Goal: Information Seeking & Learning: Understand process/instructions

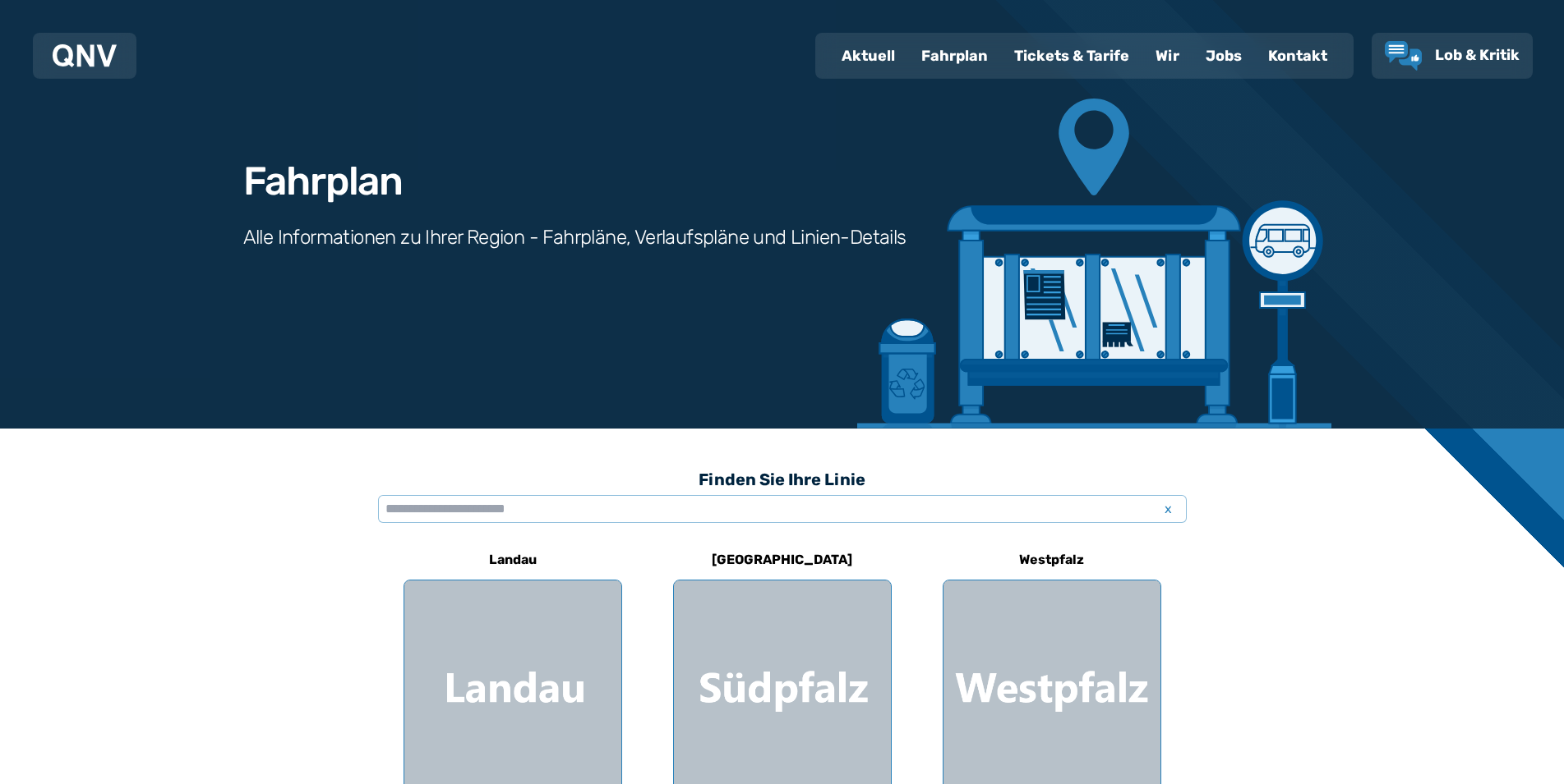
scroll to position [251, 0]
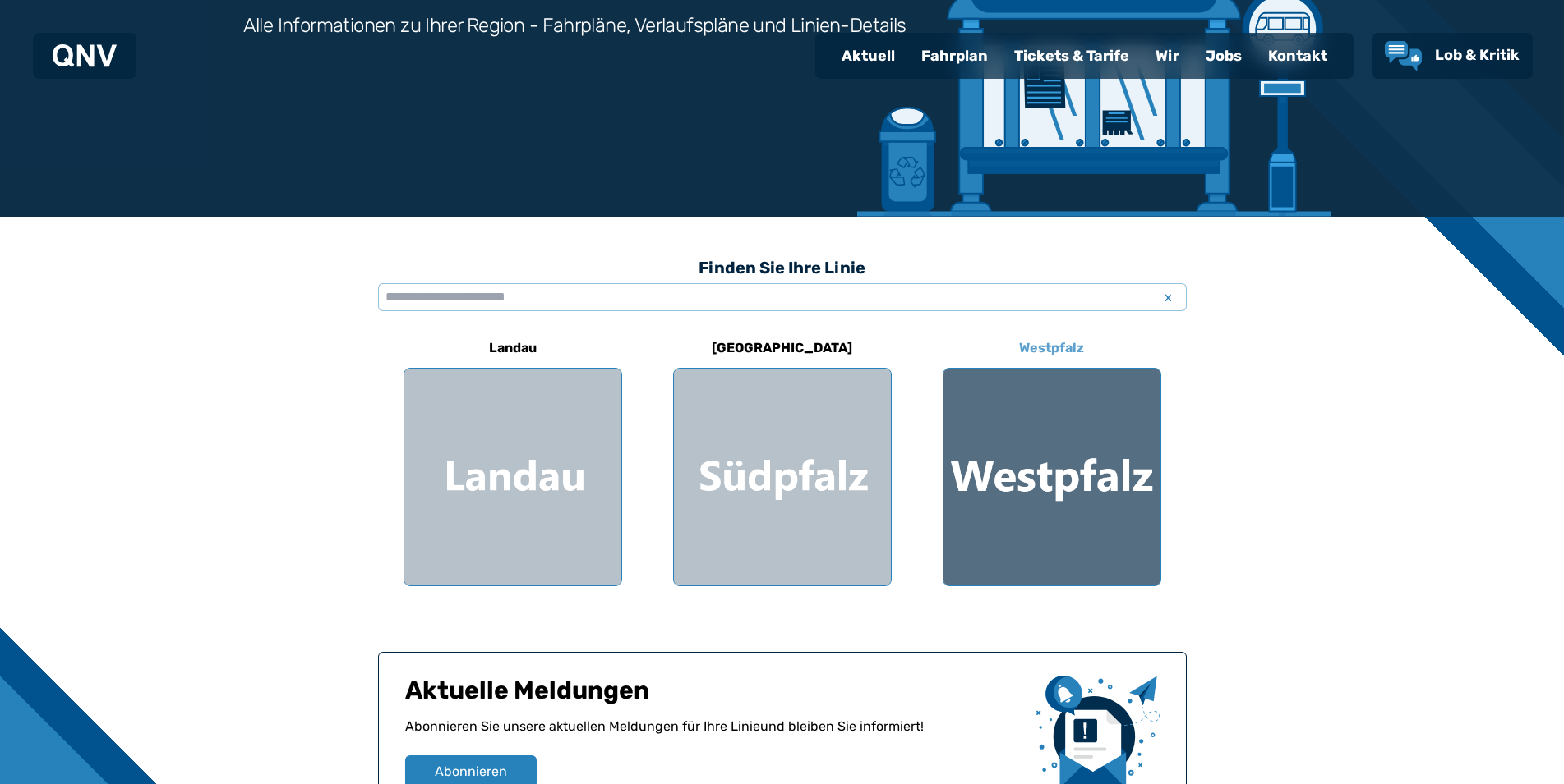
click at [981, 479] on div at bounding box center [1051, 477] width 217 height 217
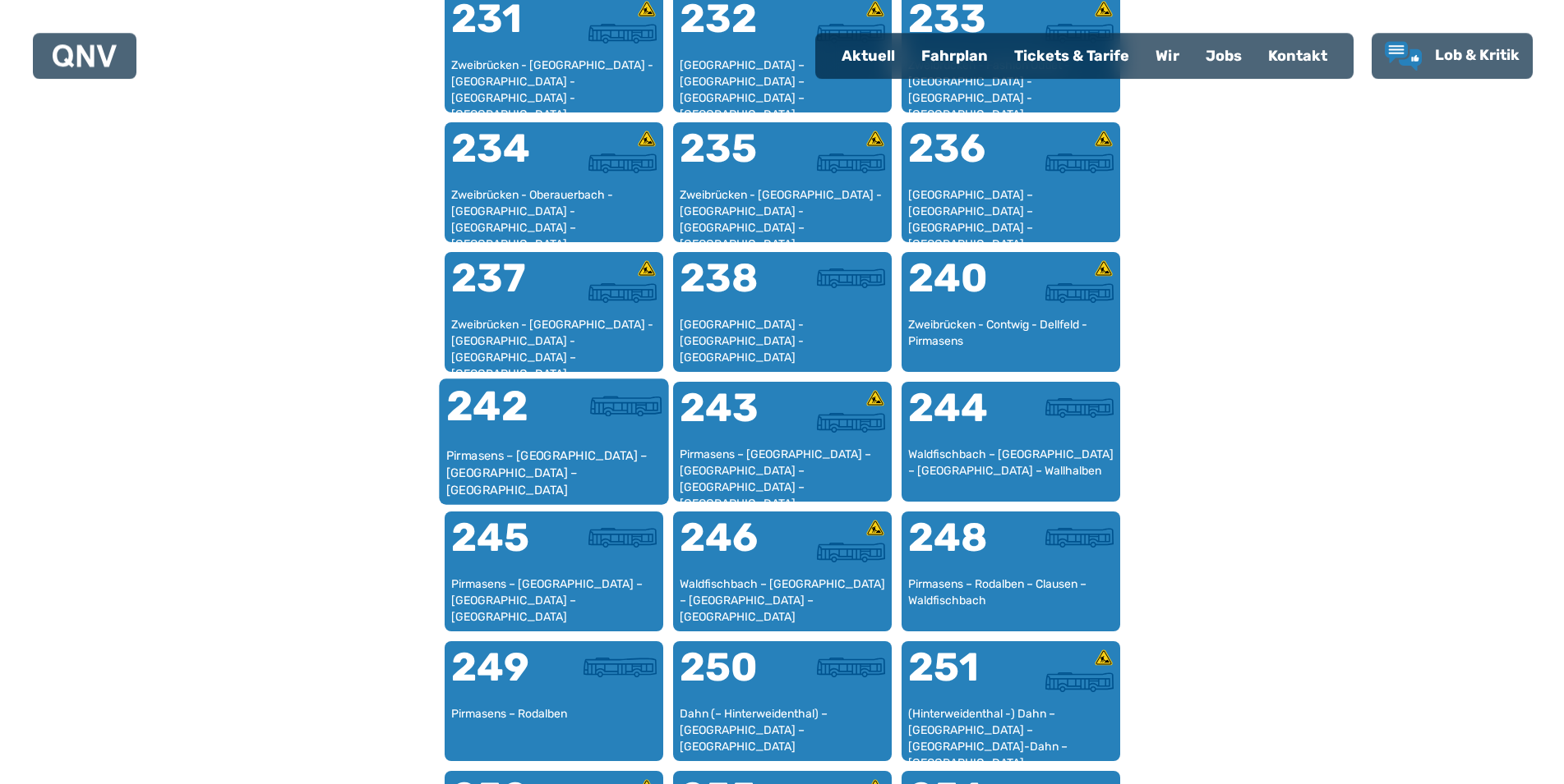
scroll to position [1595, 0]
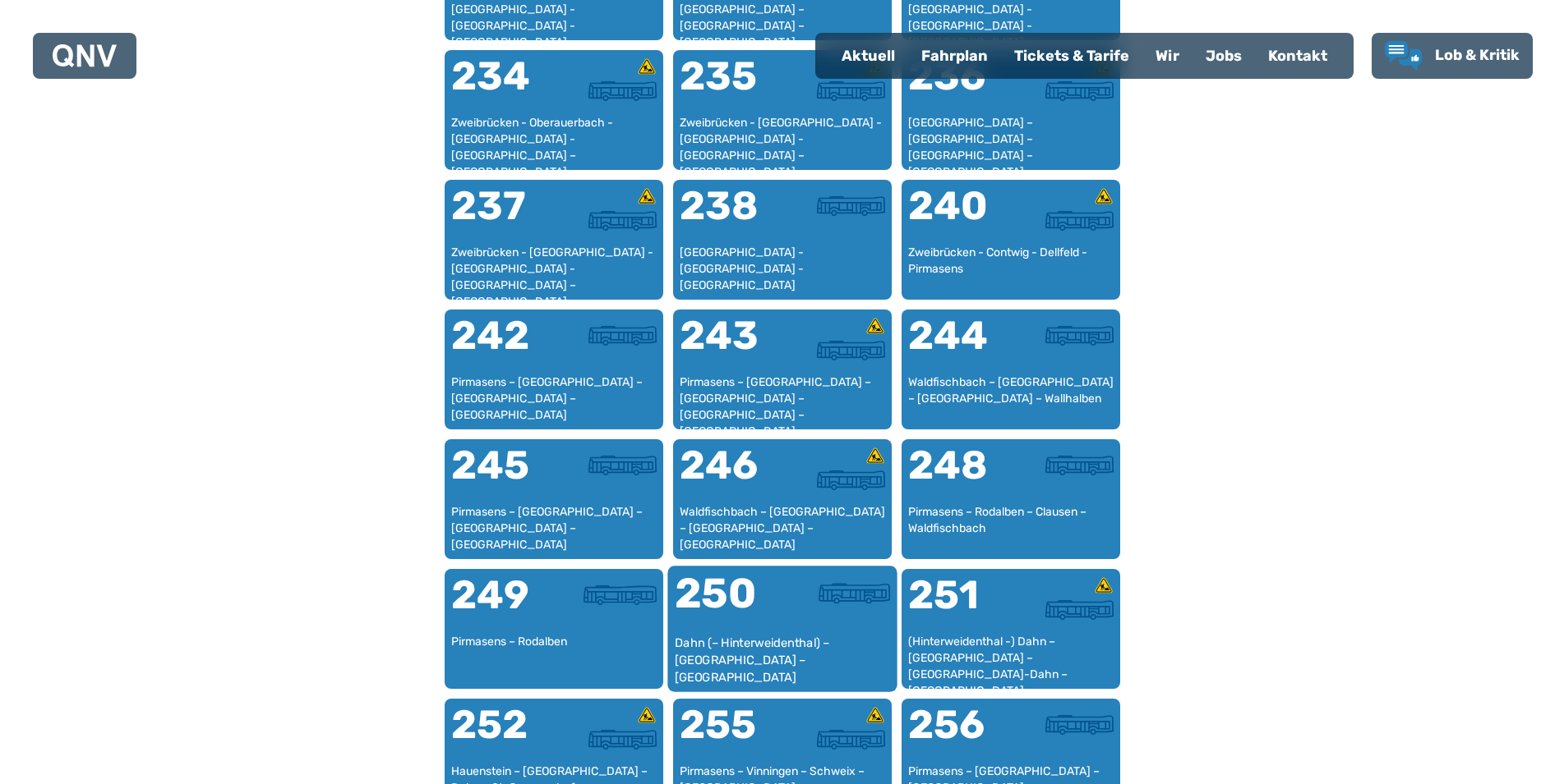
click at [724, 601] on div "250" at bounding box center [727, 604] width 107 height 62
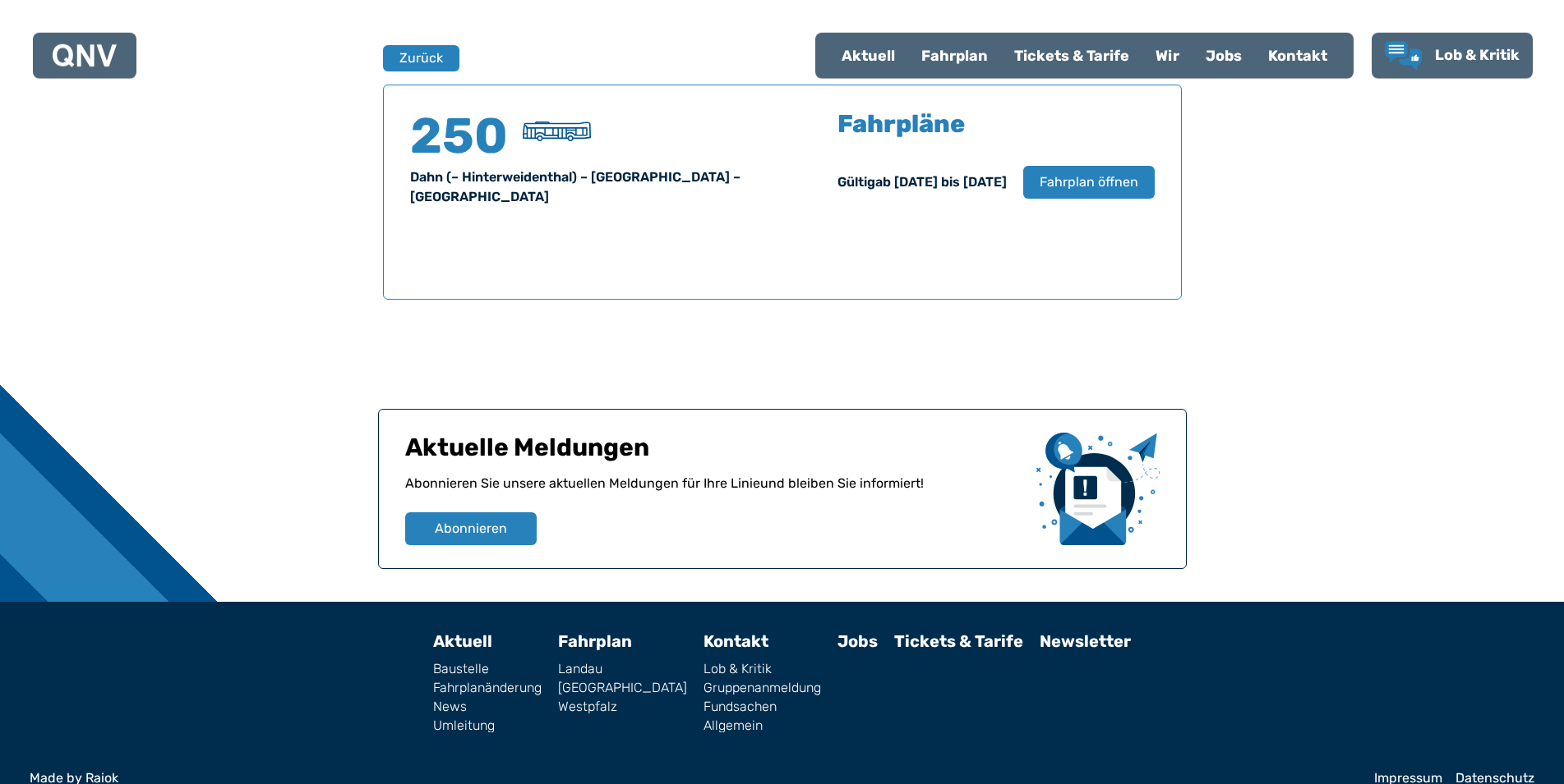
scroll to position [1083, 0]
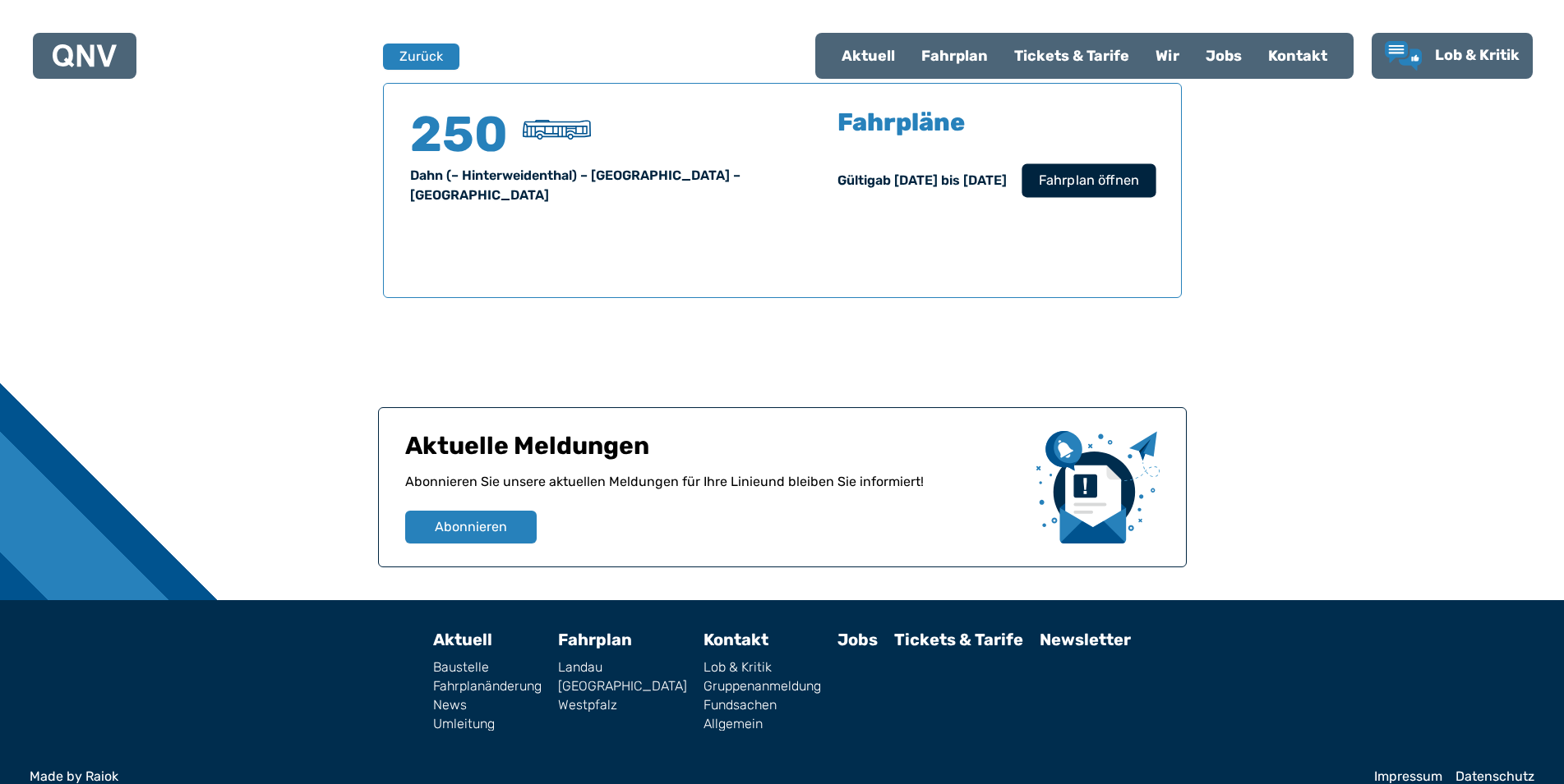
click at [1074, 173] on span "Fahrplan öffnen" at bounding box center [1088, 181] width 101 height 19
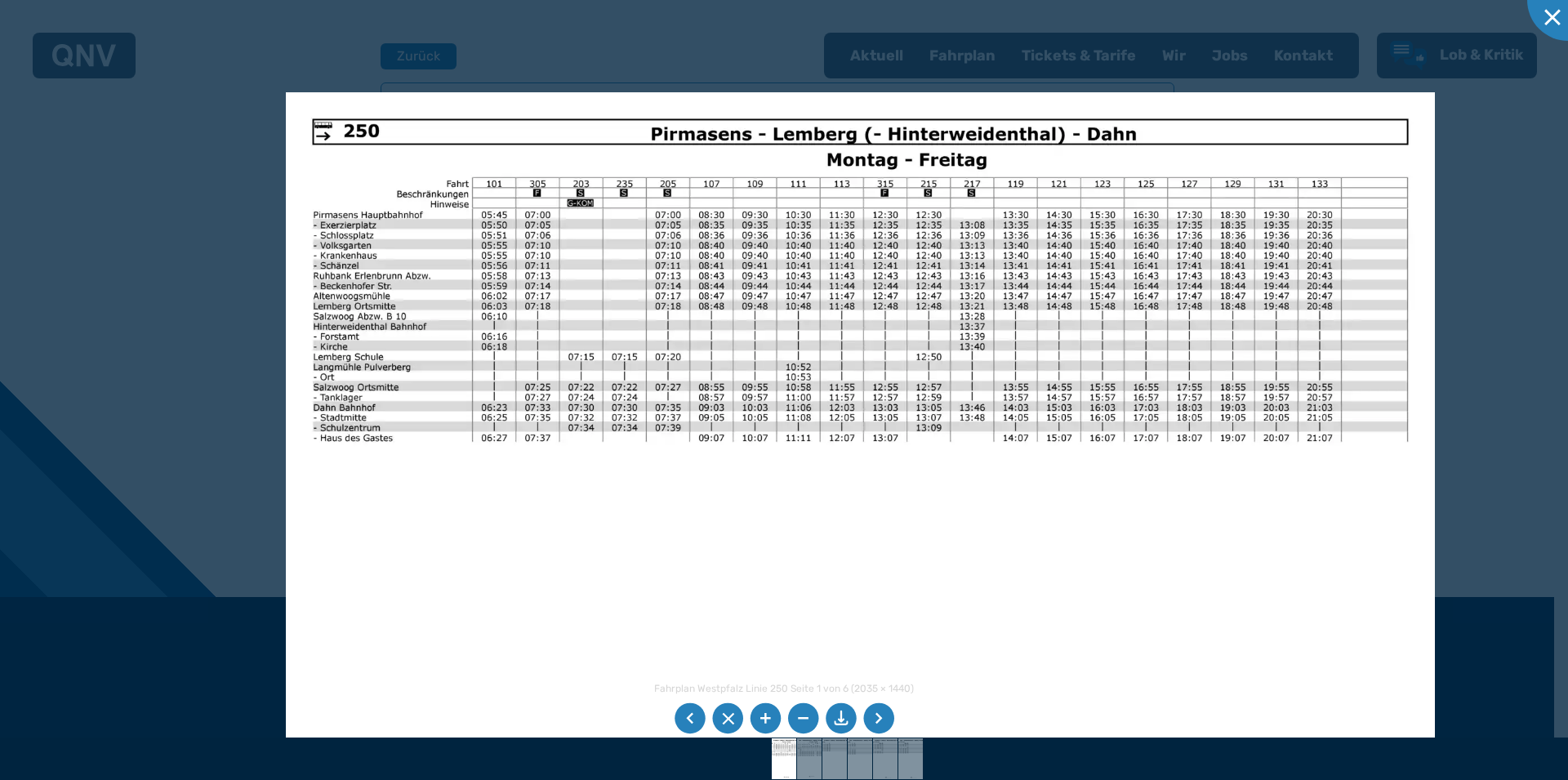
click at [724, 366] on img at bounding box center [859, 498] width 1149 height 813
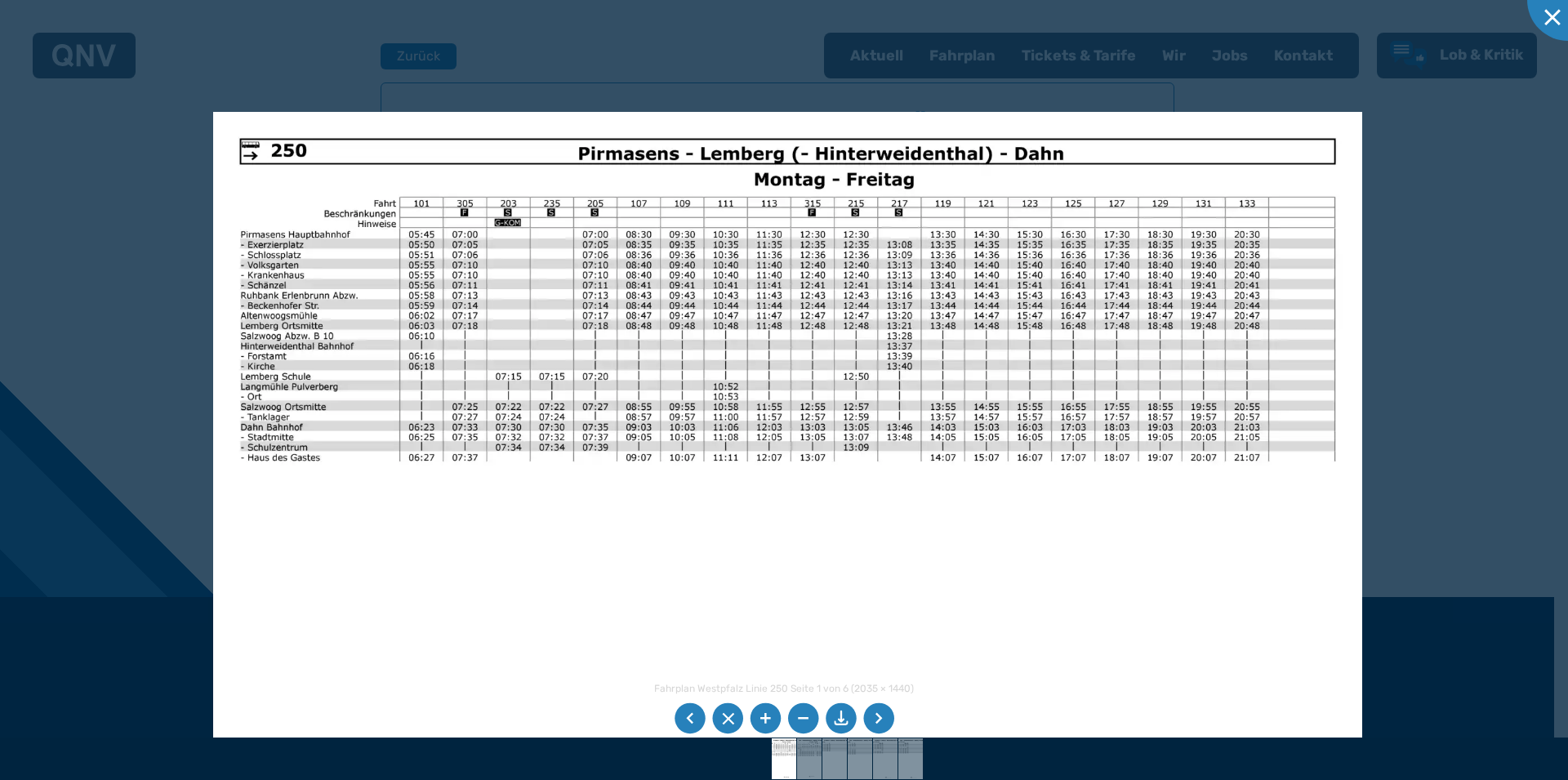
click at [664, 291] on img at bounding box center [787, 517] width 1149 height 813
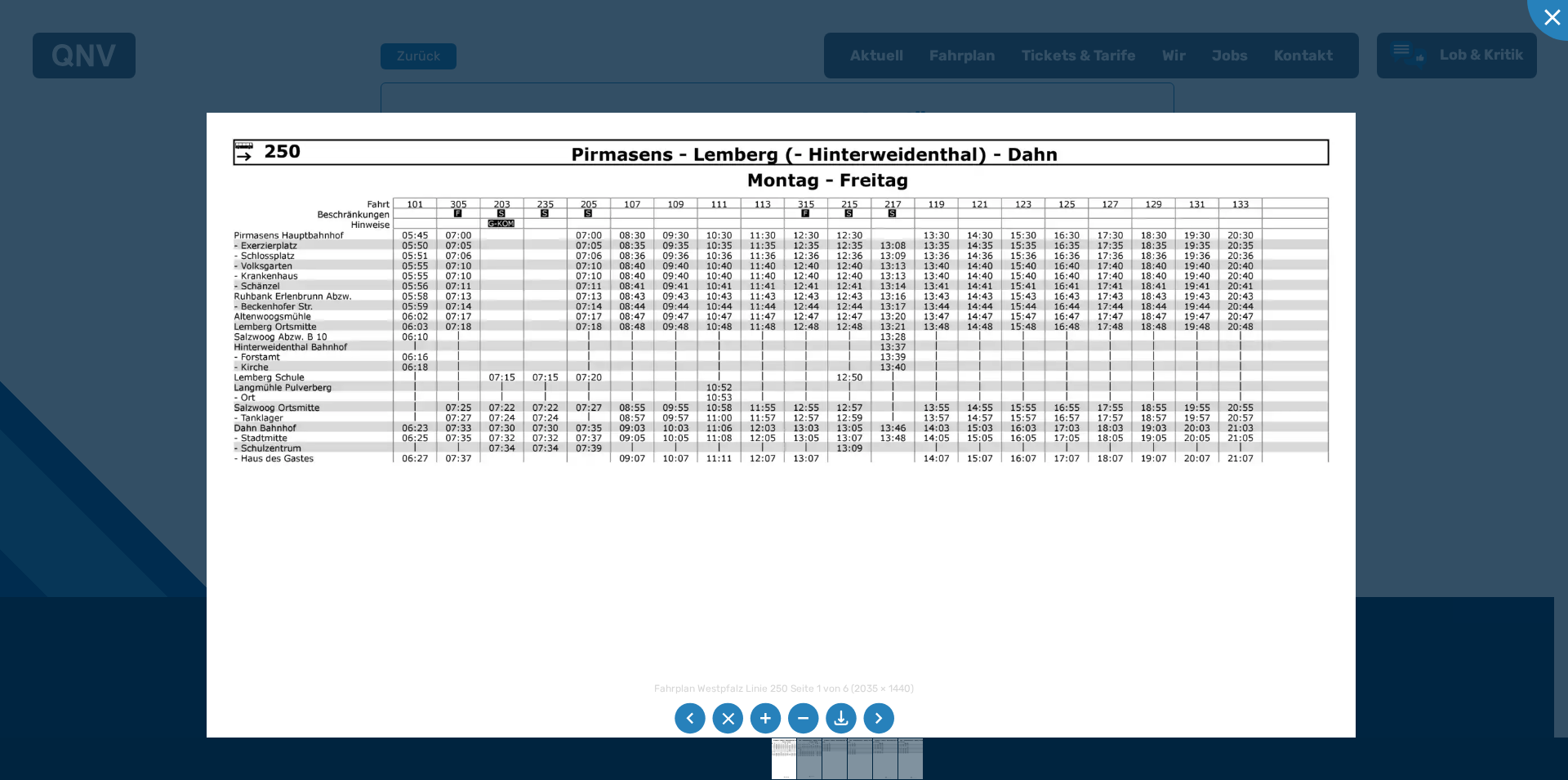
click at [727, 724] on li at bounding box center [728, 718] width 31 height 31
